Goal: Information Seeking & Learning: Learn about a topic

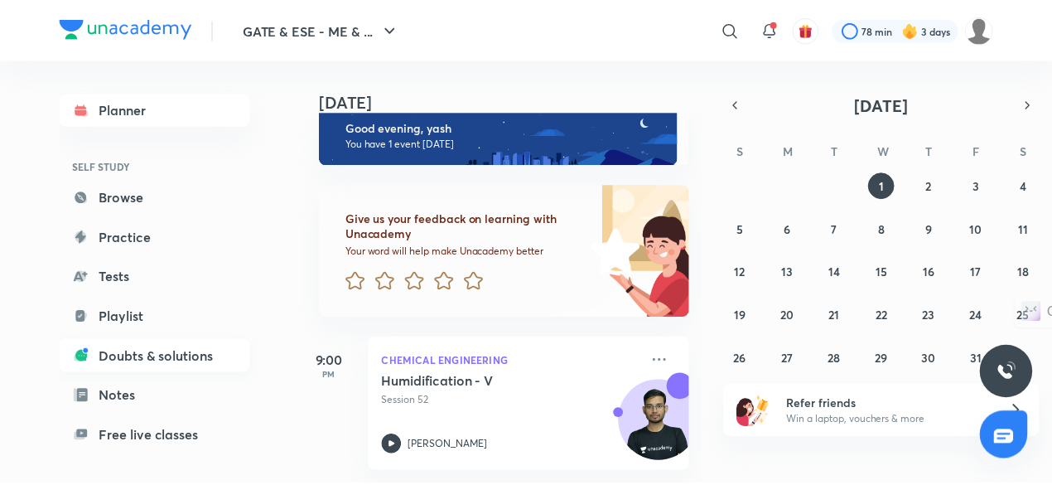
scroll to position [141, 0]
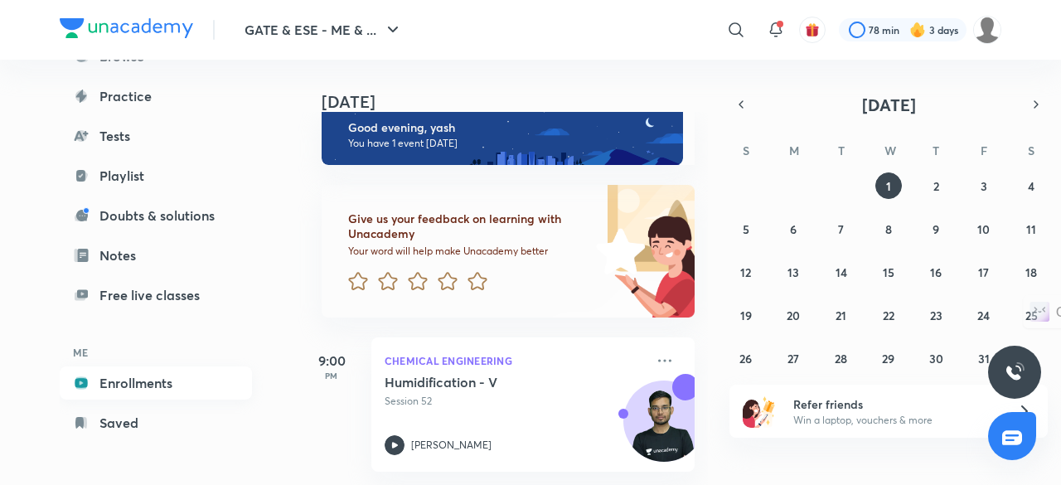
click at [160, 379] on link "Enrollments" at bounding box center [156, 382] width 192 height 33
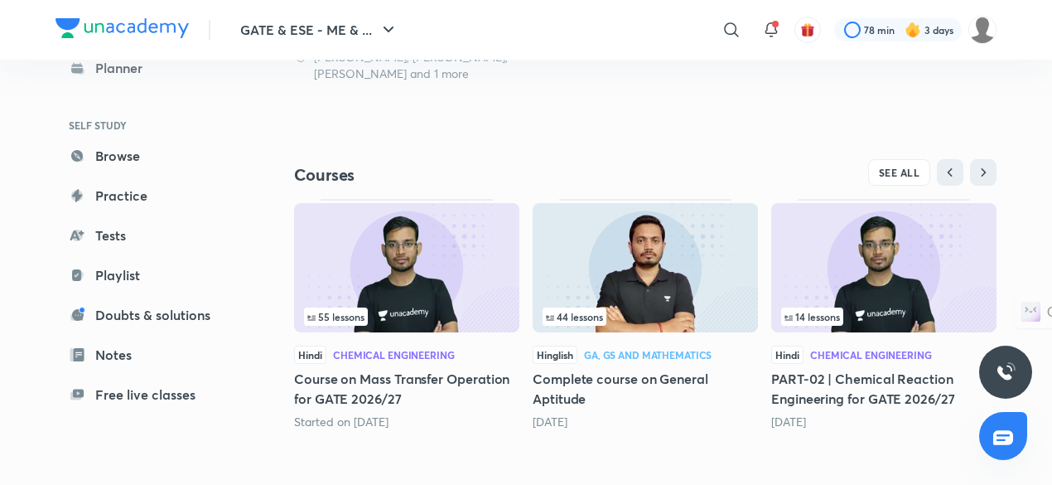
scroll to position [486, 0]
click at [444, 276] on img at bounding box center [406, 267] width 225 height 129
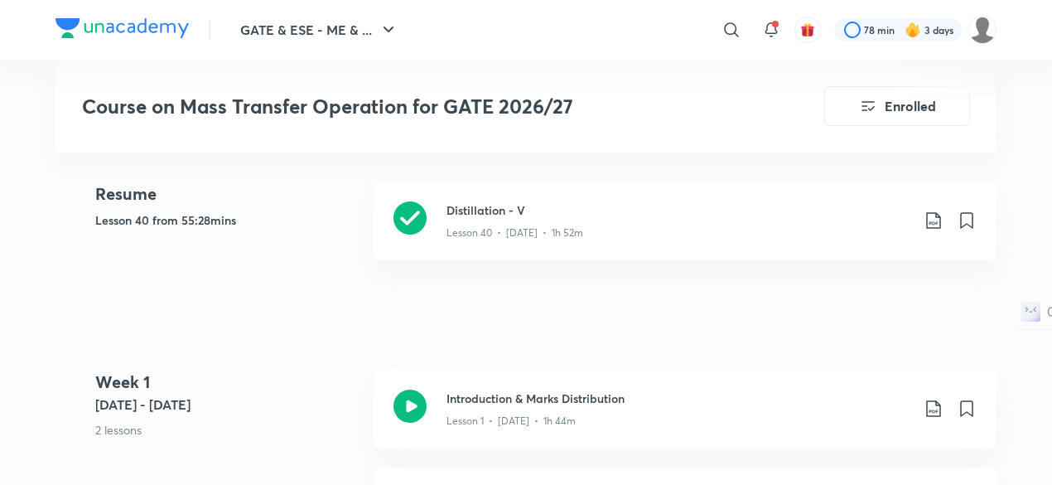
scroll to position [687, 0]
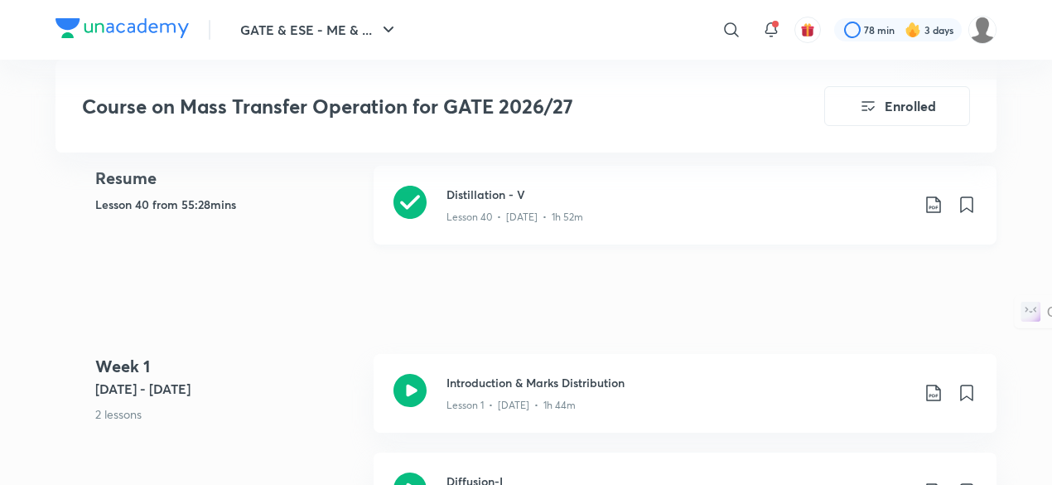
click at [639, 213] on div "Lesson 40 • [DATE] • 1h 52m" at bounding box center [679, 214] width 464 height 22
